Goal: Information Seeking & Learning: Learn about a topic

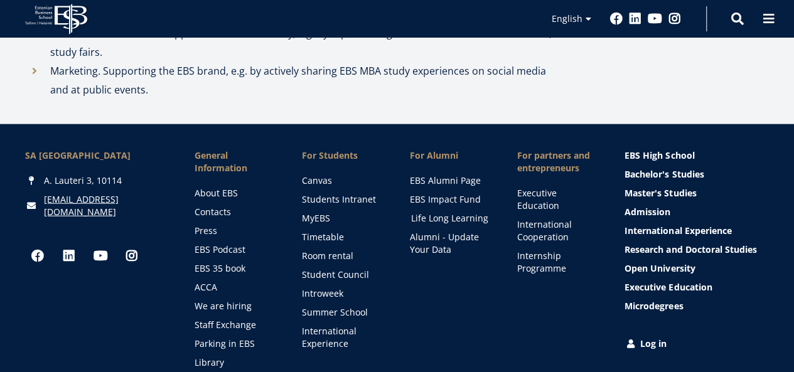
scroll to position [1532, 0]
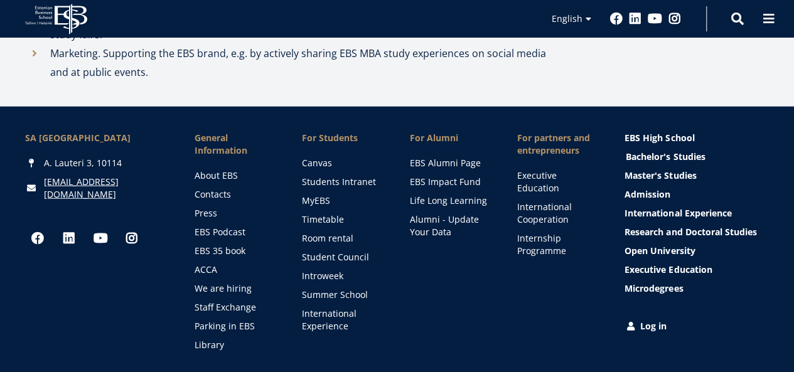
click at [684, 154] on link "Bachelor's Studies" at bounding box center [698, 157] width 144 height 13
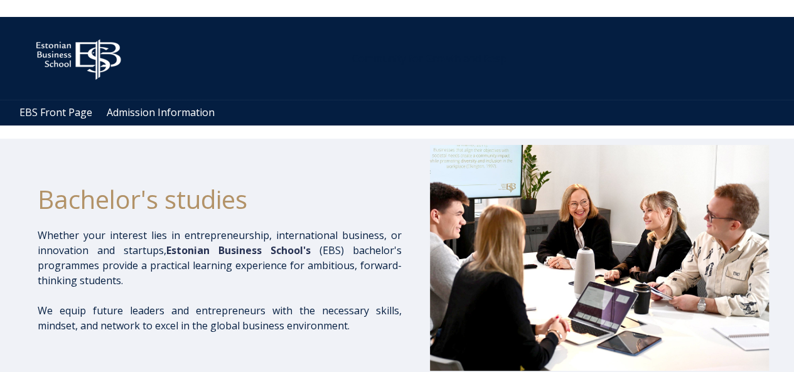
scroll to position [63, 0]
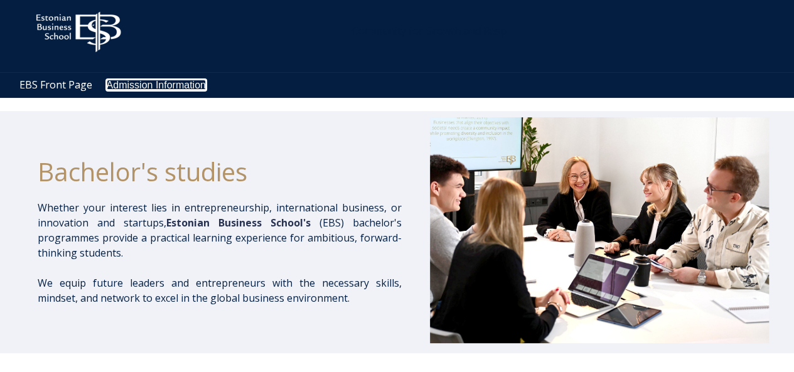
click at [141, 84] on link "Admission Information" at bounding box center [156, 85] width 99 height 11
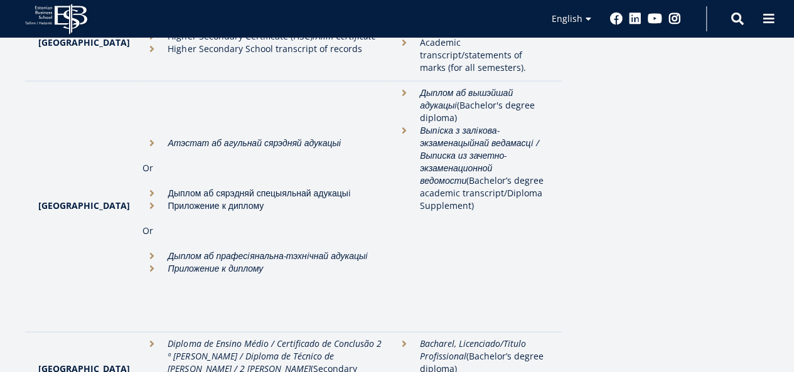
scroll to position [753, 0]
